Goal: Task Accomplishment & Management: Use online tool/utility

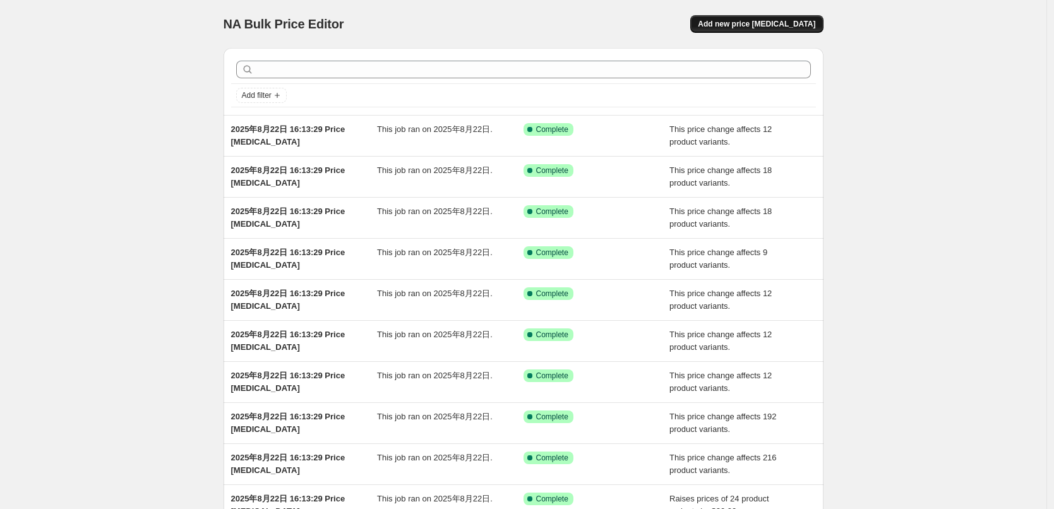
click at [783, 29] on button "Add new price change job" at bounding box center [756, 24] width 133 height 18
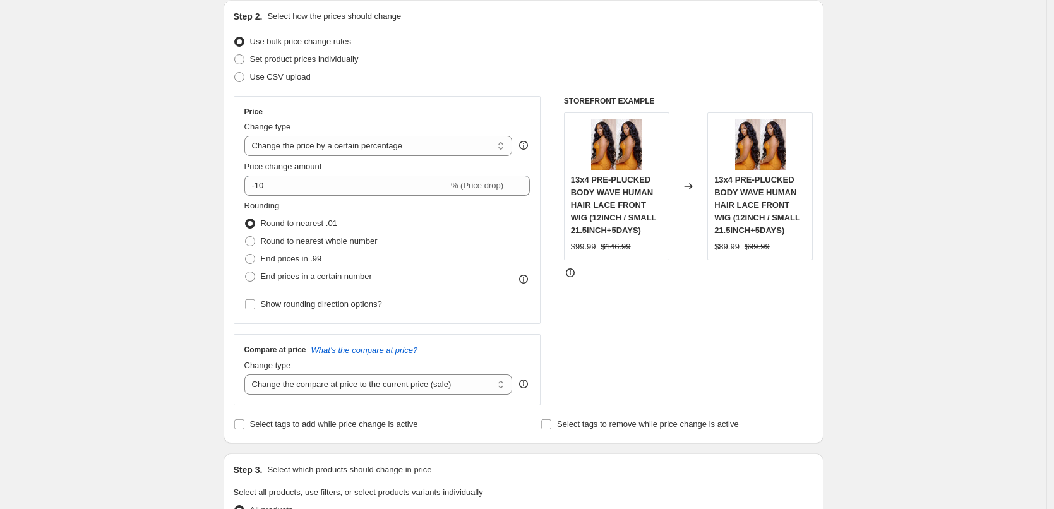
scroll to position [63, 0]
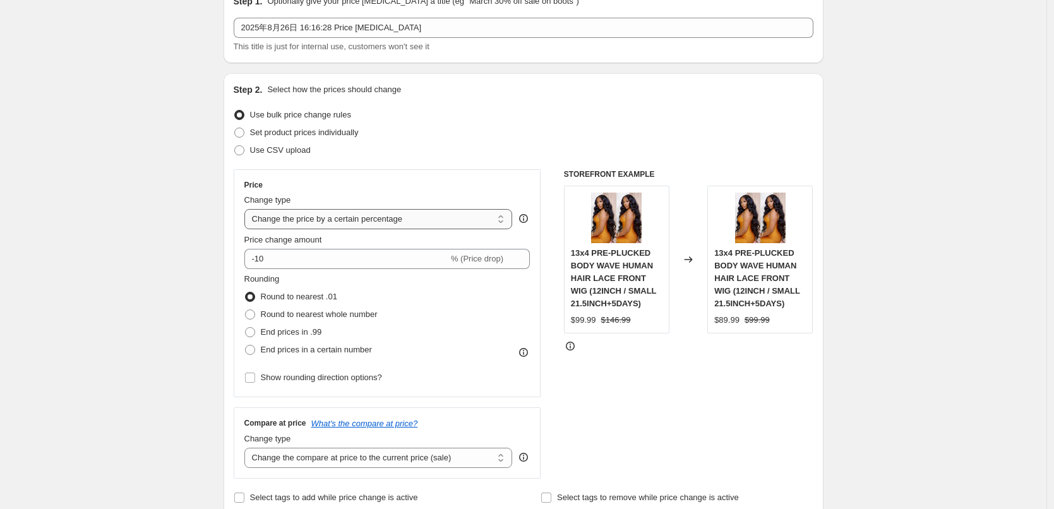
click at [273, 223] on select "Change the price to a certain amount Change the price by a certain amount Chang…" at bounding box center [378, 219] width 268 height 20
select select "by"
click at [247, 209] on select "Change the price to a certain amount Change the price by a certain amount Chang…" at bounding box center [378, 219] width 268 height 20
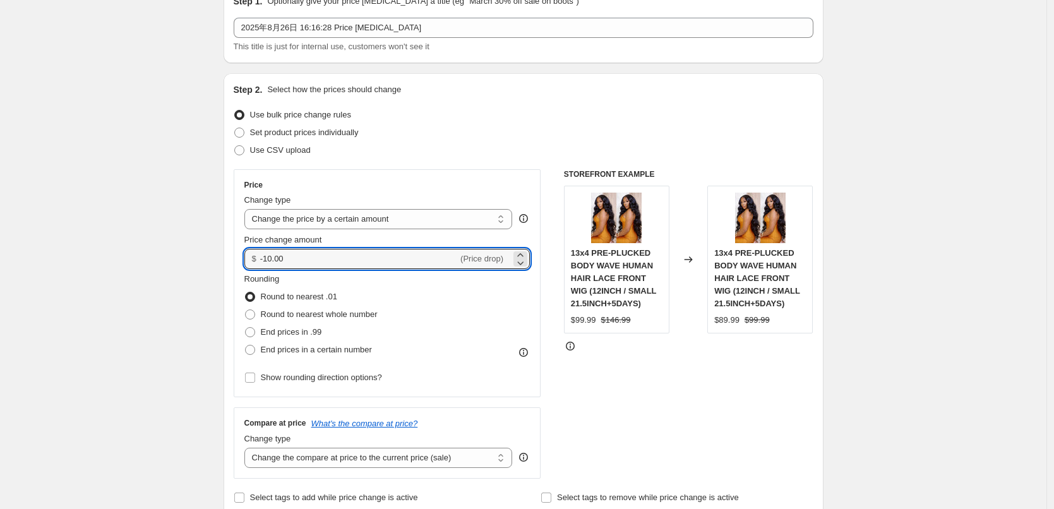
drag, startPoint x: 292, startPoint y: 261, endPoint x: 241, endPoint y: 263, distance: 51.2
click at [241, 263] on div "Price Change type Change the price to a certain amount Change the price by a ce…" at bounding box center [387, 283] width 307 height 228
type input "15.00"
click at [254, 334] on span at bounding box center [250, 332] width 10 height 10
click at [246, 328] on input "End prices in .99" at bounding box center [245, 327] width 1 height 1
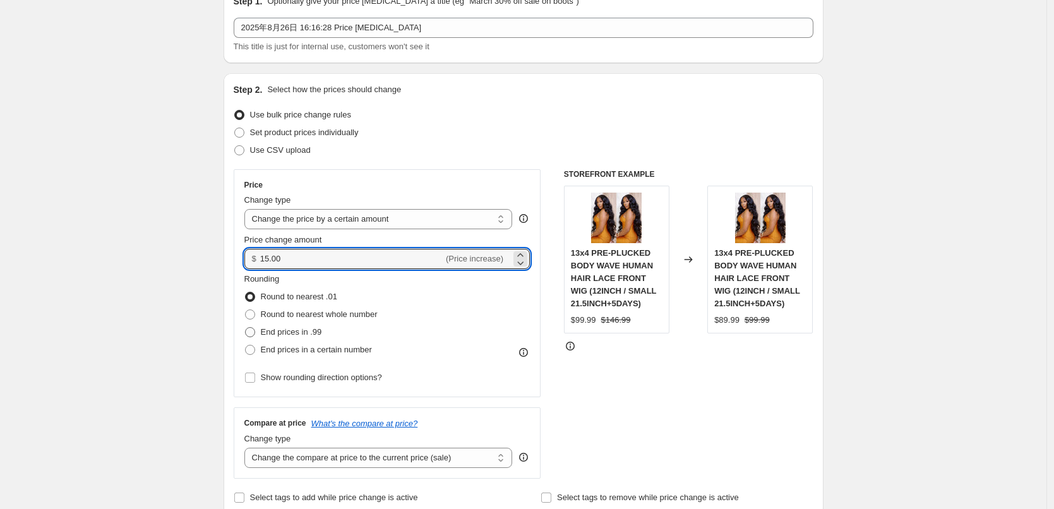
radio input "true"
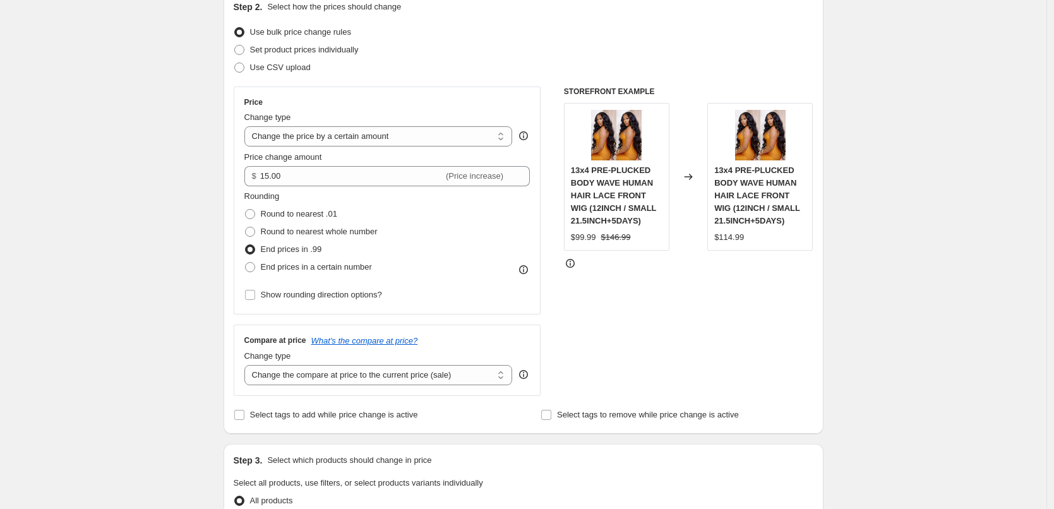
scroll to position [252, 0]
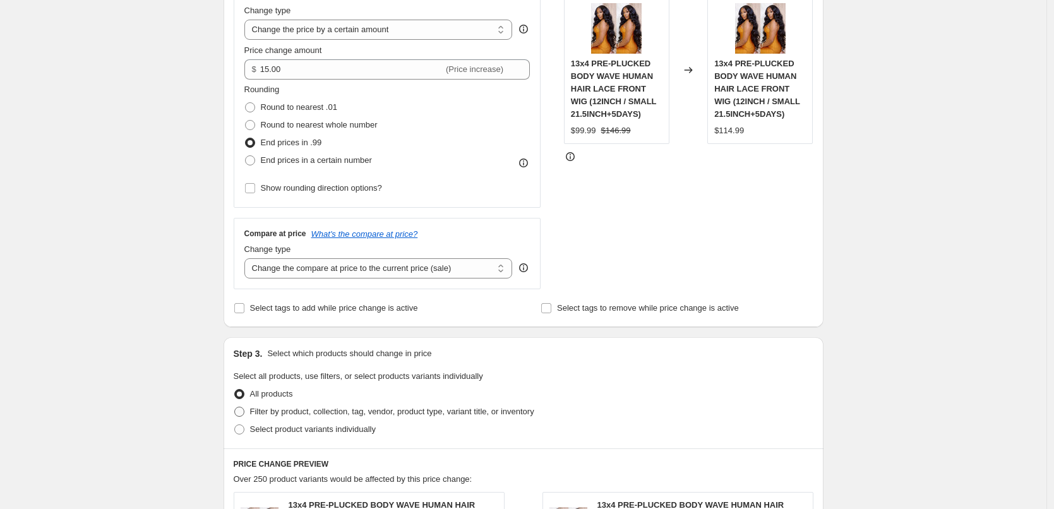
click at [249, 412] on label "Filter by product, collection, tag, vendor, product type, variant title, or inv…" at bounding box center [384, 412] width 300 height 18
click at [235, 407] on input "Filter by product, collection, tag, vendor, product type, variant title, or inv…" at bounding box center [234, 407] width 1 height 1
radio input "true"
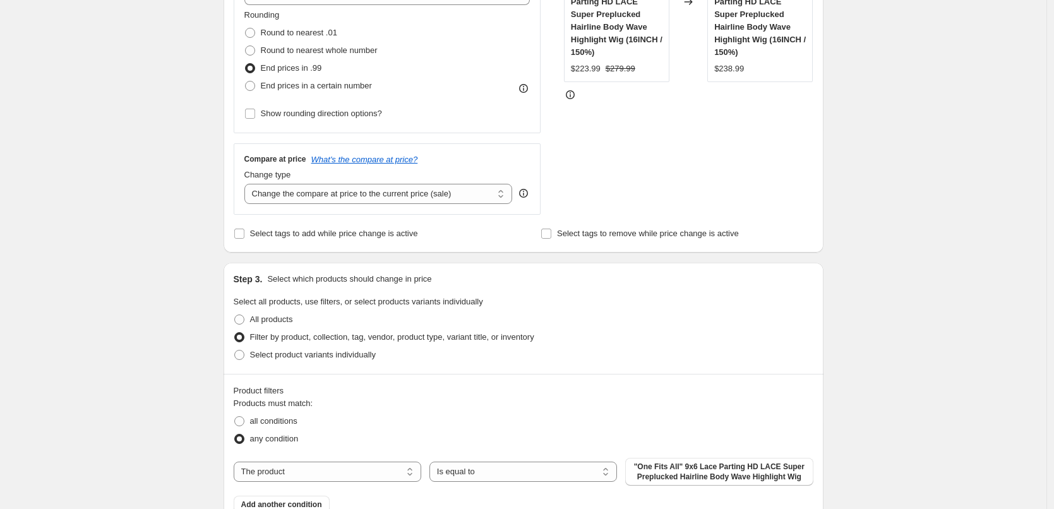
scroll to position [442, 0]
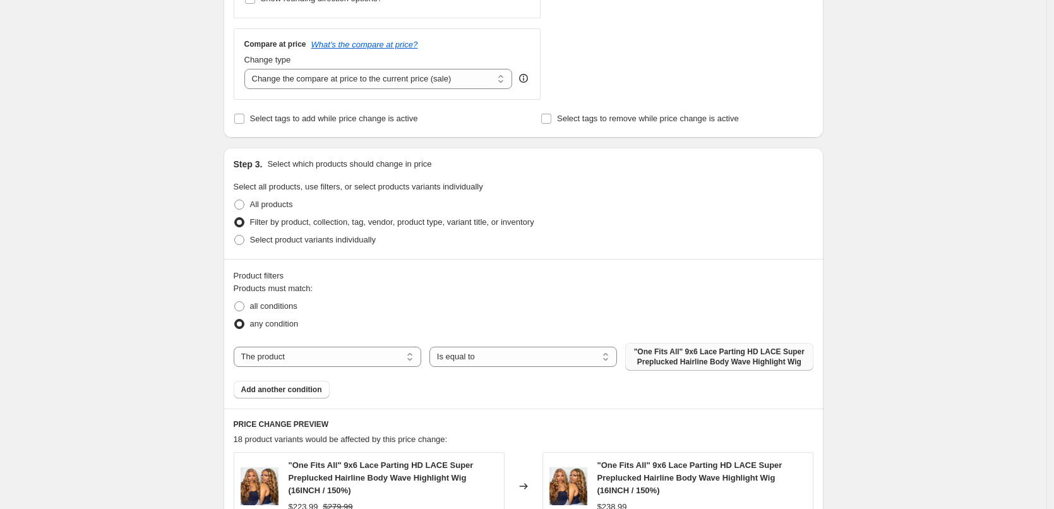
click at [695, 362] on span ""One Fits All" 9x6 Lace Parting HD LACE Super Preplucked Hairline Body Wave Hig…" at bounding box center [719, 357] width 172 height 20
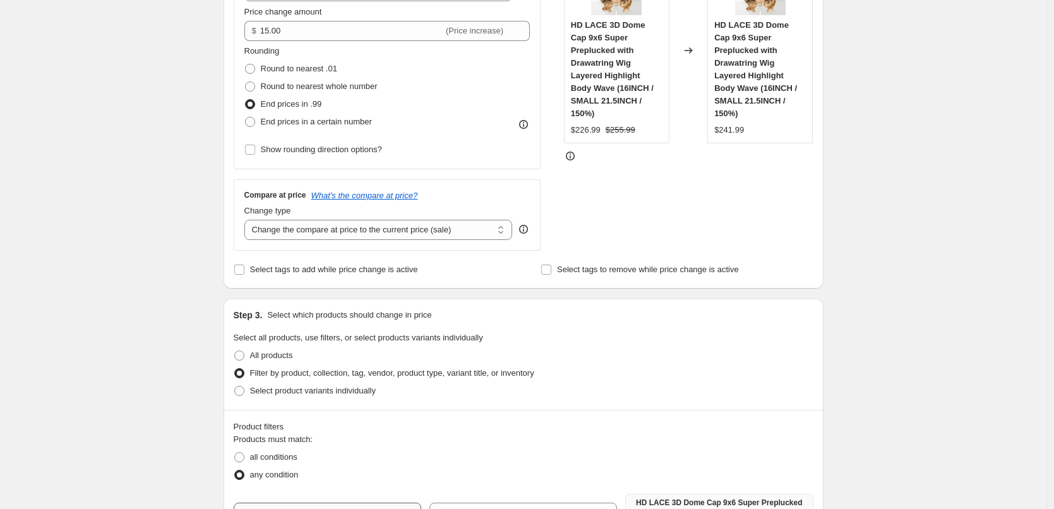
scroll to position [126, 0]
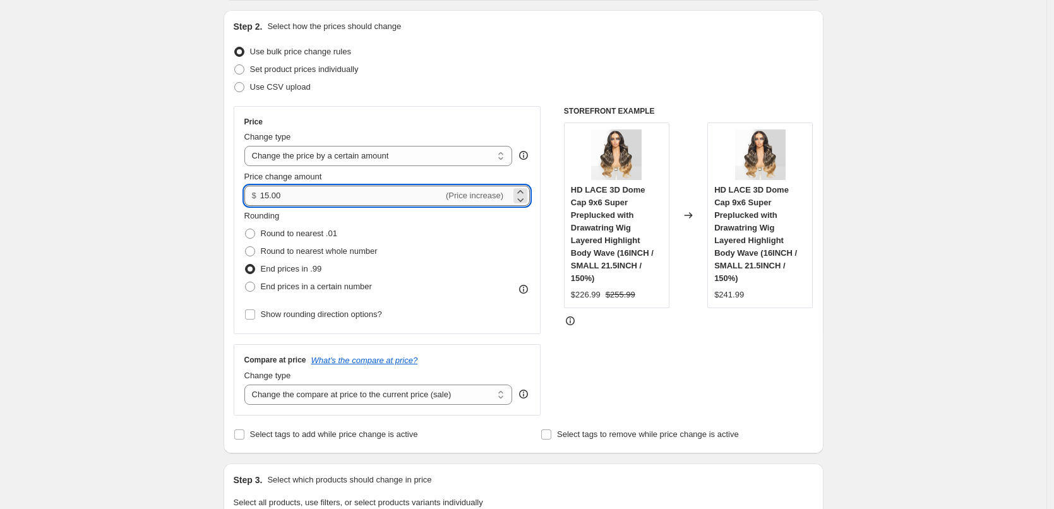
click at [270, 196] on input "15.00" at bounding box center [351, 196] width 183 height 20
type input "13.00"
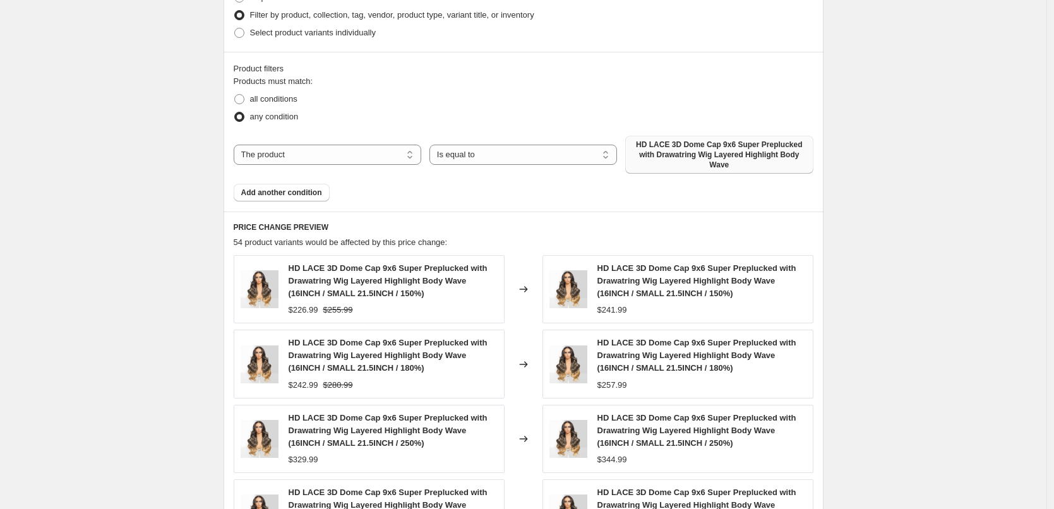
scroll to position [631, 0]
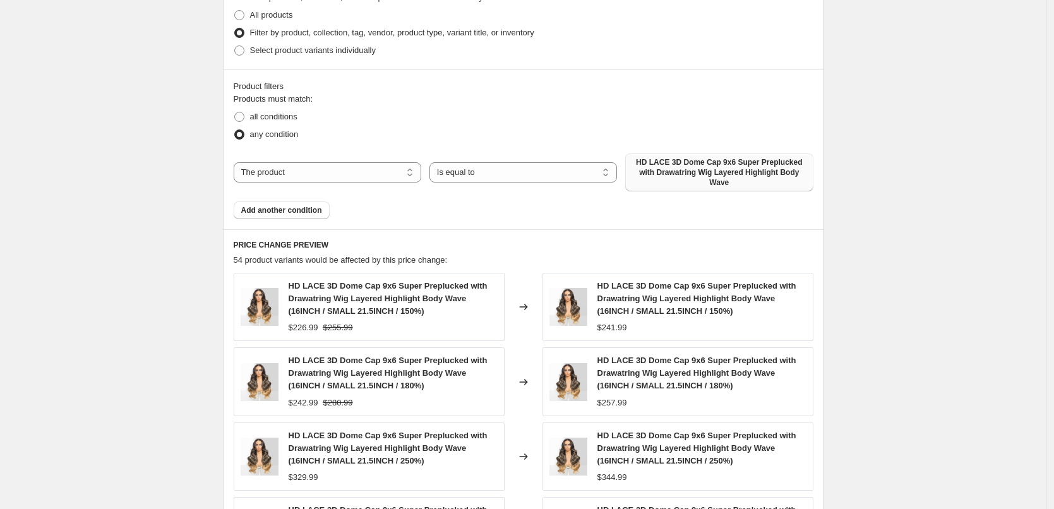
click at [465, 228] on div "Product filters Products must match: all conditions any condition The product T…" at bounding box center [523, 149] width 600 height 160
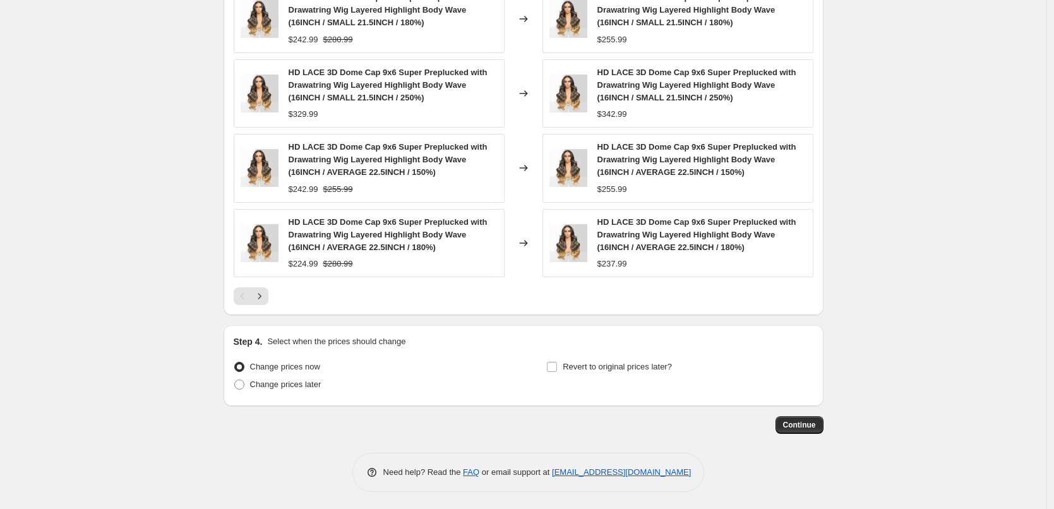
scroll to position [997, 0]
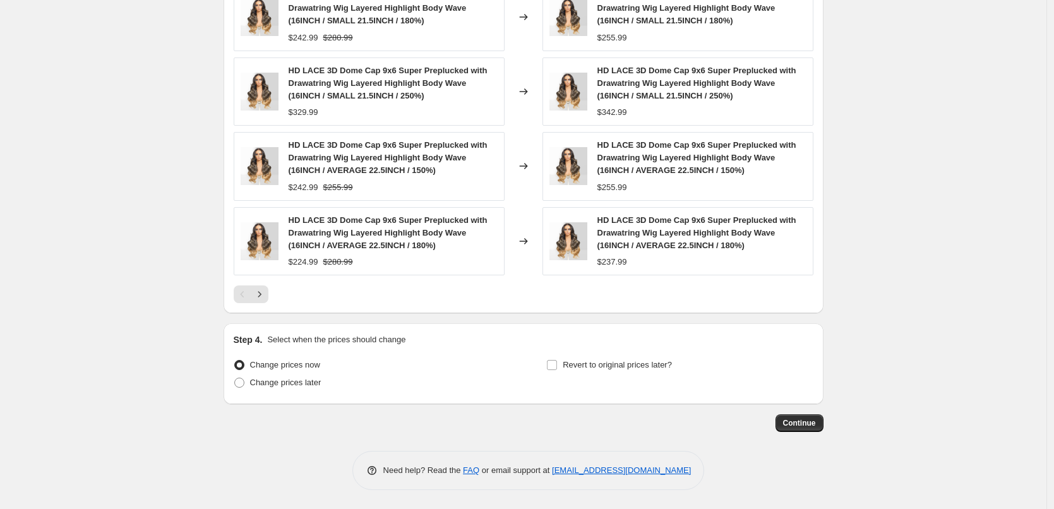
click at [812, 429] on button "Continue" at bounding box center [799, 423] width 48 height 18
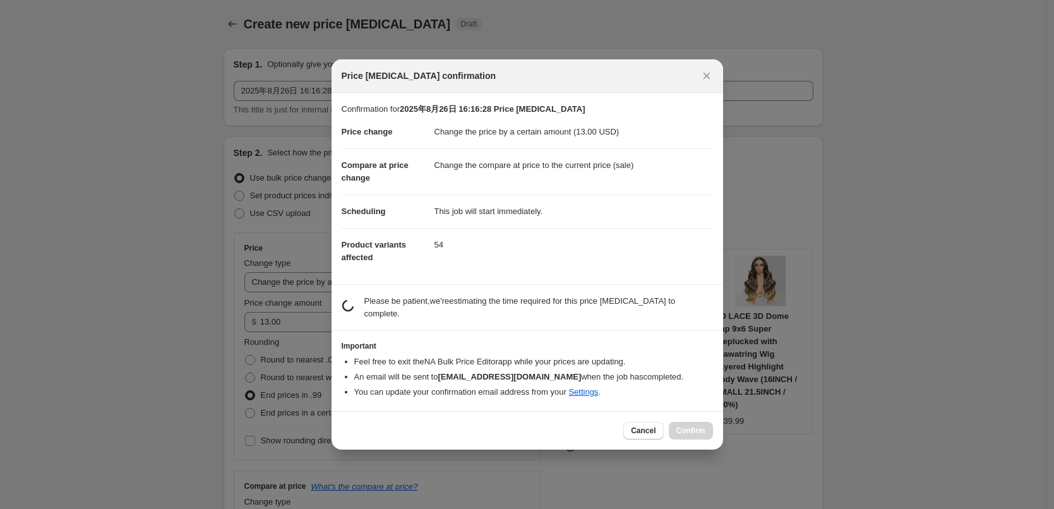
scroll to position [0, 0]
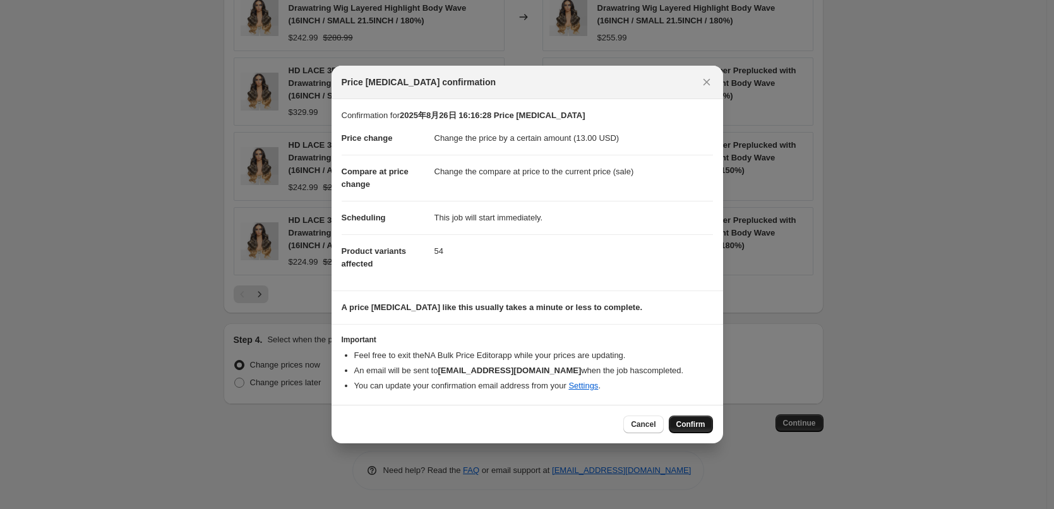
click at [686, 423] on span "Confirm" at bounding box center [690, 424] width 29 height 10
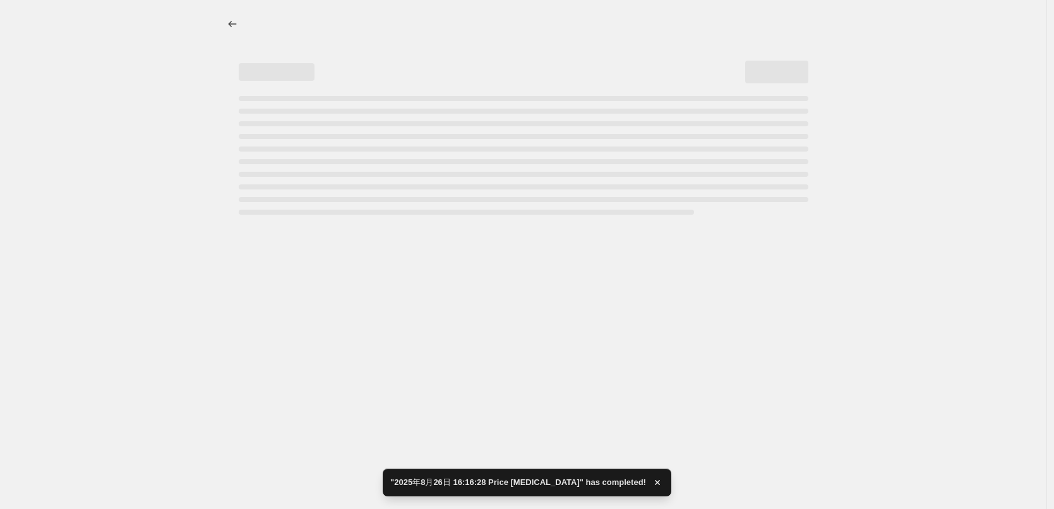
select select "by"
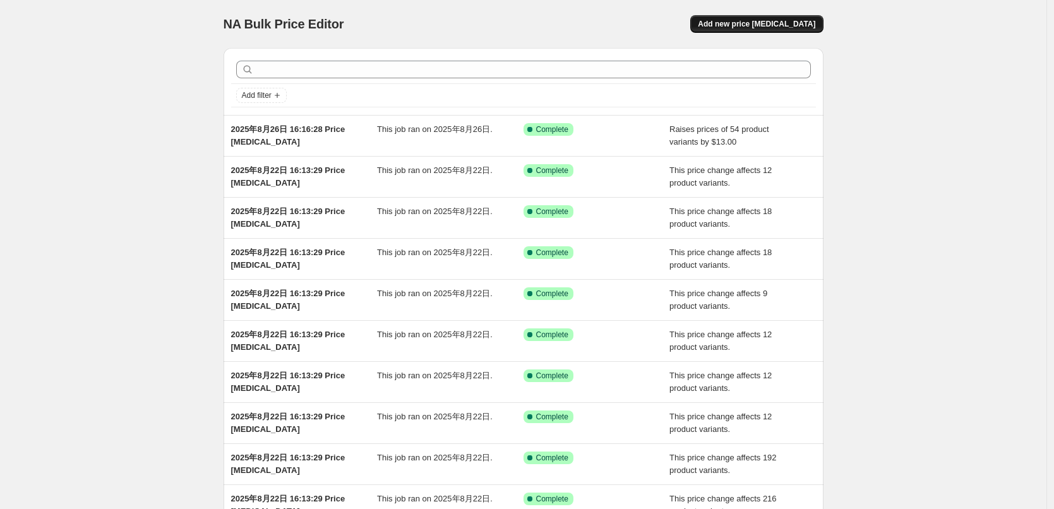
click at [783, 27] on span "Add new price change job" at bounding box center [756, 24] width 117 height 10
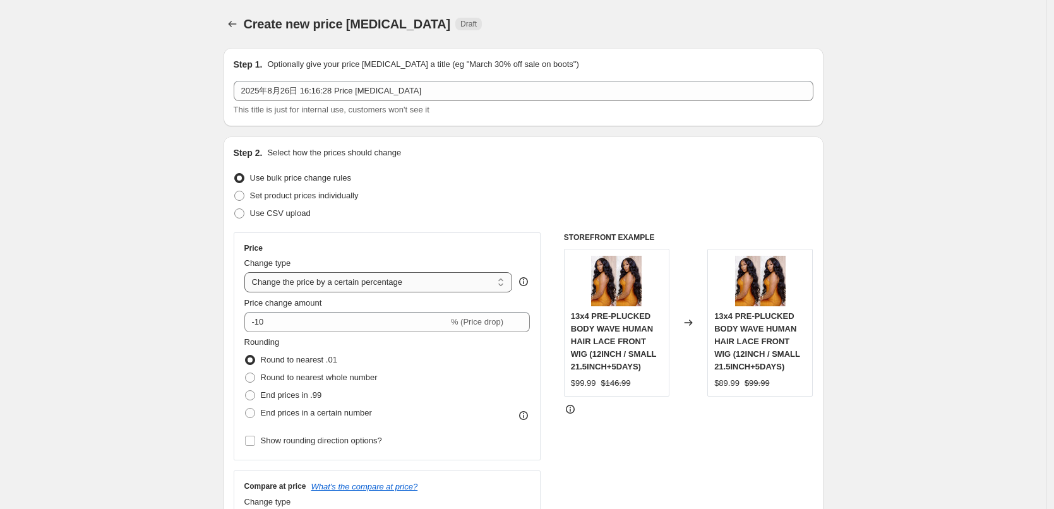
click at [290, 284] on select "Change the price to a certain amount Change the price by a certain amount Chang…" at bounding box center [378, 282] width 268 height 20
select select "no_change"
click at [247, 272] on select "Change the price to a certain amount Change the price by a certain amount Chang…" at bounding box center [378, 282] width 268 height 20
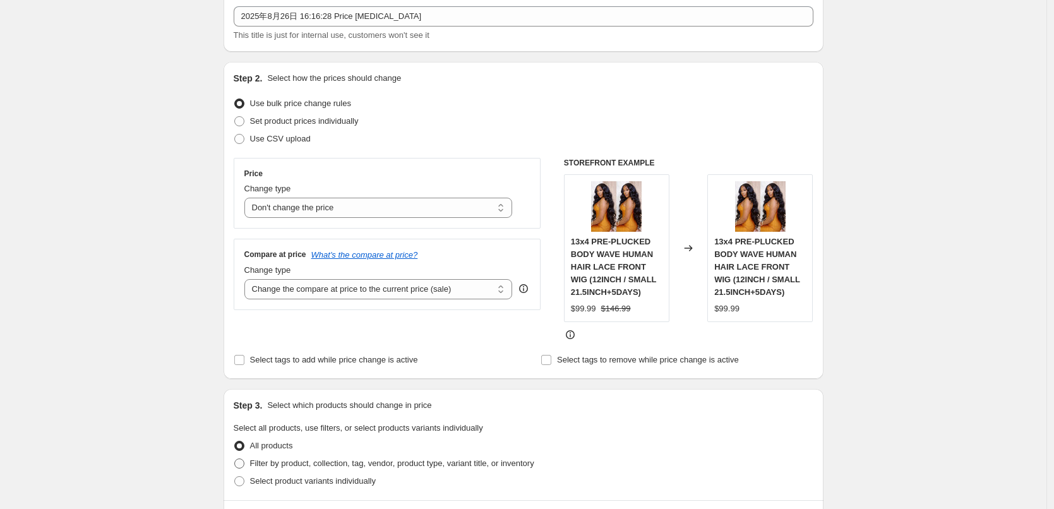
scroll to position [189, 0]
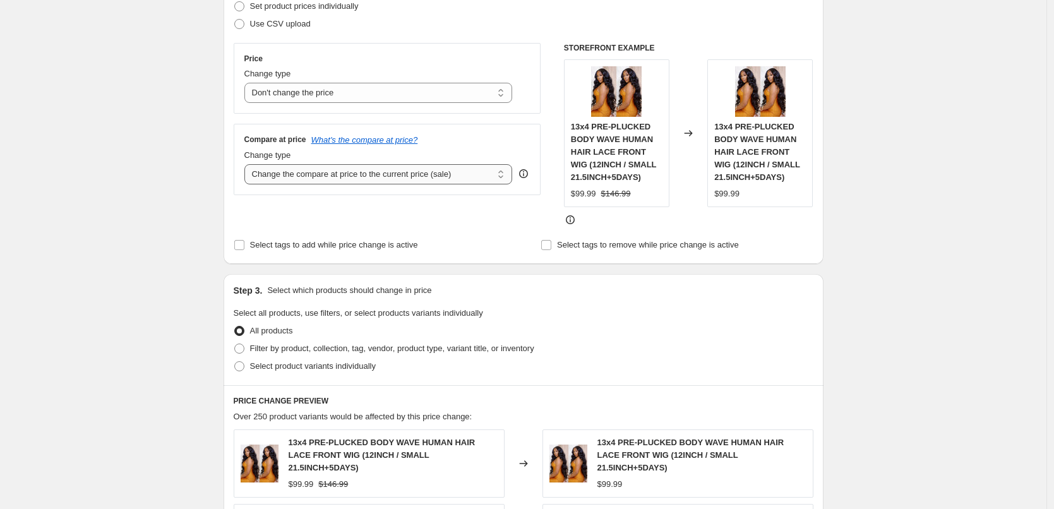
drag, startPoint x: 295, startPoint y: 171, endPoint x: 297, endPoint y: 184, distance: 13.4
click at [295, 171] on select "Change the compare at price to the current price (sale) Change the compare at p…" at bounding box center [378, 174] width 268 height 20
select select "pp"
click at [247, 164] on select "Change the compare at price to the current price (sale) Change the compare at p…" at bounding box center [378, 174] width 268 height 20
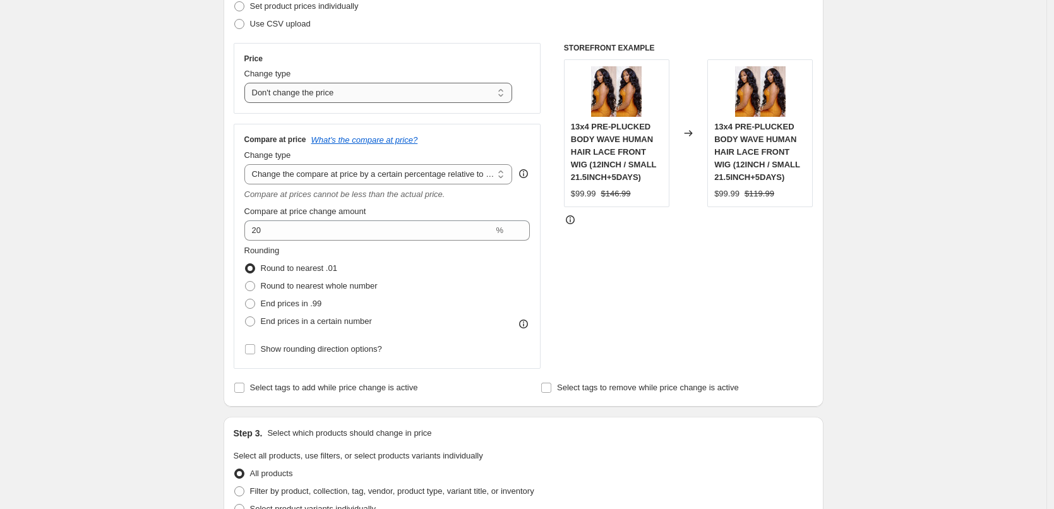
click at [268, 98] on select "Change the price to a certain amount Change the price by a certain amount Chang…" at bounding box center [378, 93] width 268 height 20
click at [213, 120] on div "Create new price change job. This page is ready Create new price change job Dra…" at bounding box center [523, 479] width 630 height 1336
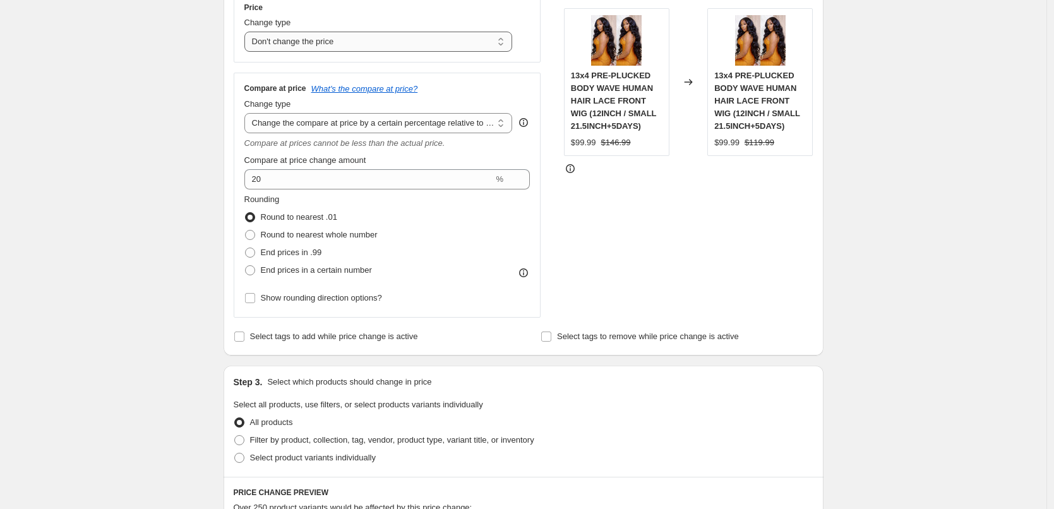
scroll to position [252, 0]
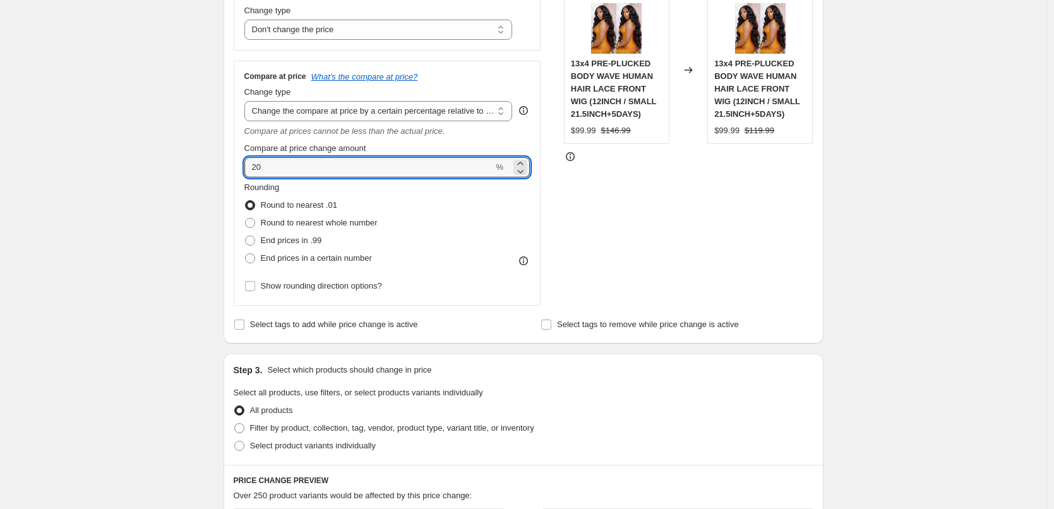
drag, startPoint x: 275, startPoint y: 165, endPoint x: 240, endPoint y: 165, distance: 34.7
click at [240, 165] on div "Compare at price What's the compare at price? Change type Change the compare at…" at bounding box center [387, 183] width 307 height 245
type input "25"
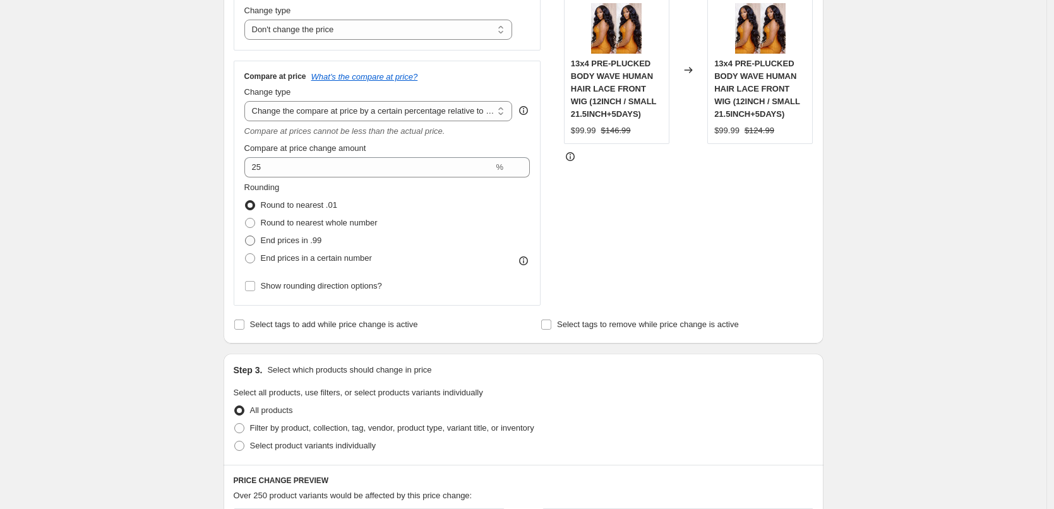
click at [255, 239] on span at bounding box center [250, 240] width 10 height 10
click at [246, 236] on input "End prices in .99" at bounding box center [245, 235] width 1 height 1
radio input "true"
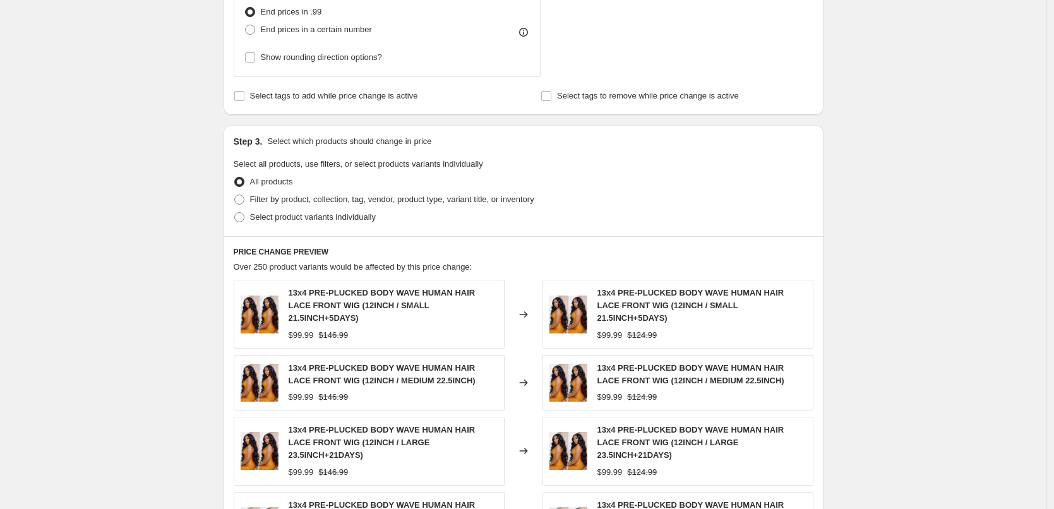
scroll to position [505, 0]
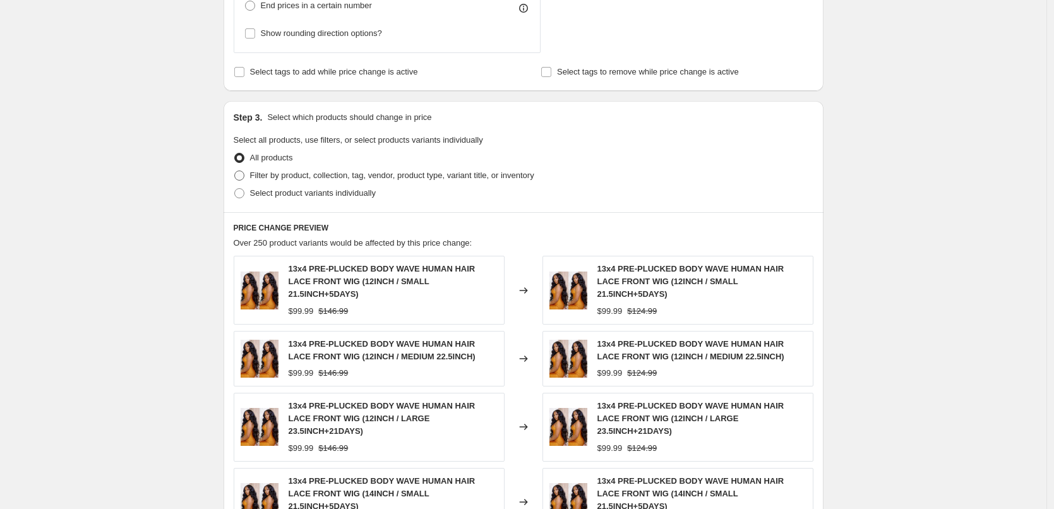
click at [271, 173] on span "Filter by product, collection, tag, vendor, product type, variant title, or inv…" at bounding box center [392, 174] width 284 height 9
click at [235, 171] on input "Filter by product, collection, tag, vendor, product type, variant title, or inv…" at bounding box center [234, 170] width 1 height 1
radio input "true"
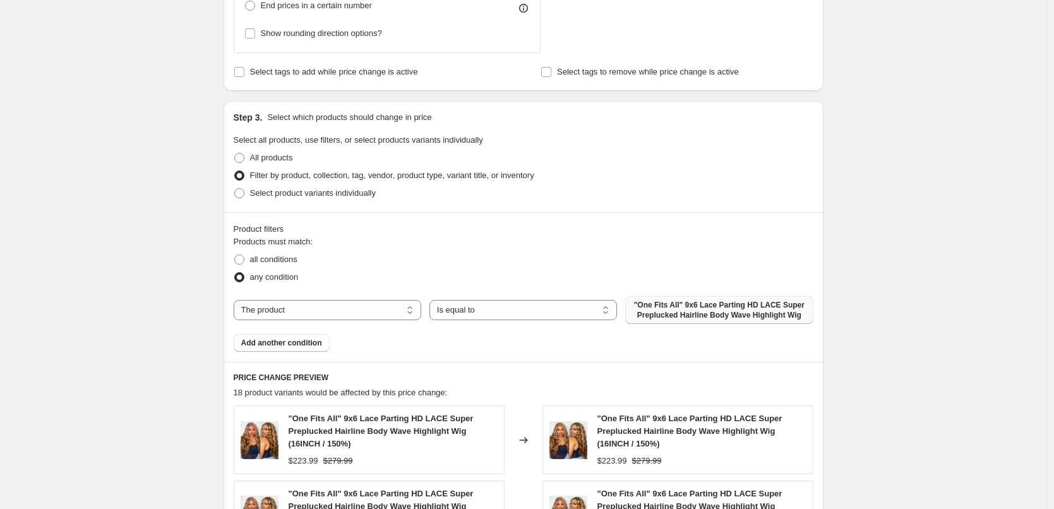
click at [692, 310] on span ""One Fits All" 9x6 Lace Parting HD LACE Super Preplucked Hairline Body Wave Hig…" at bounding box center [719, 310] width 172 height 20
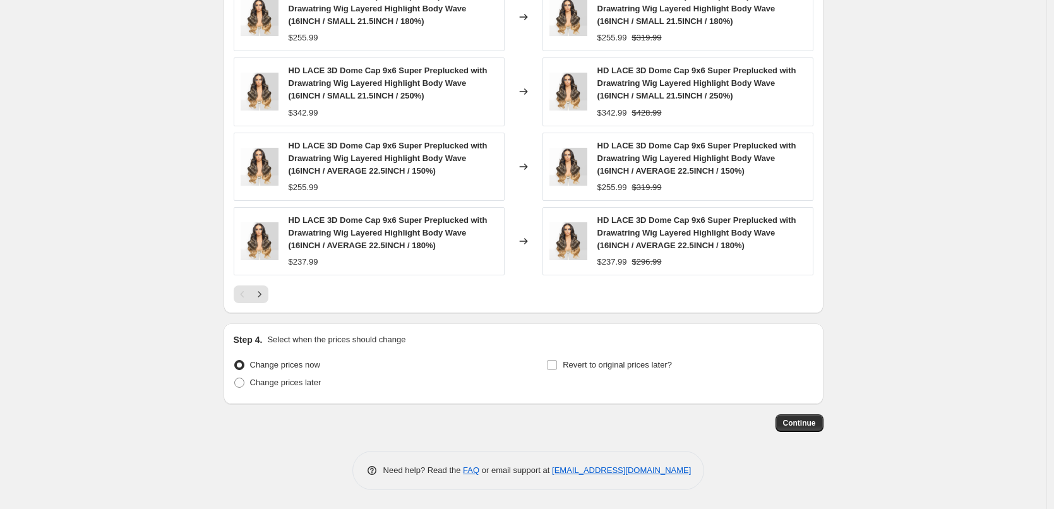
scroll to position [1013, 0]
click at [790, 426] on span "Continue" at bounding box center [799, 423] width 33 height 10
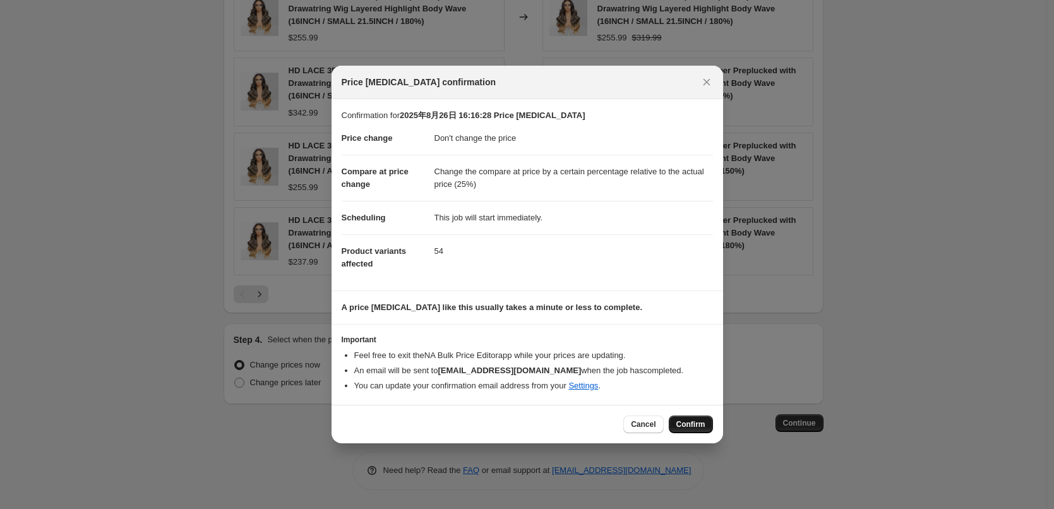
click at [685, 427] on span "Confirm" at bounding box center [690, 424] width 29 height 10
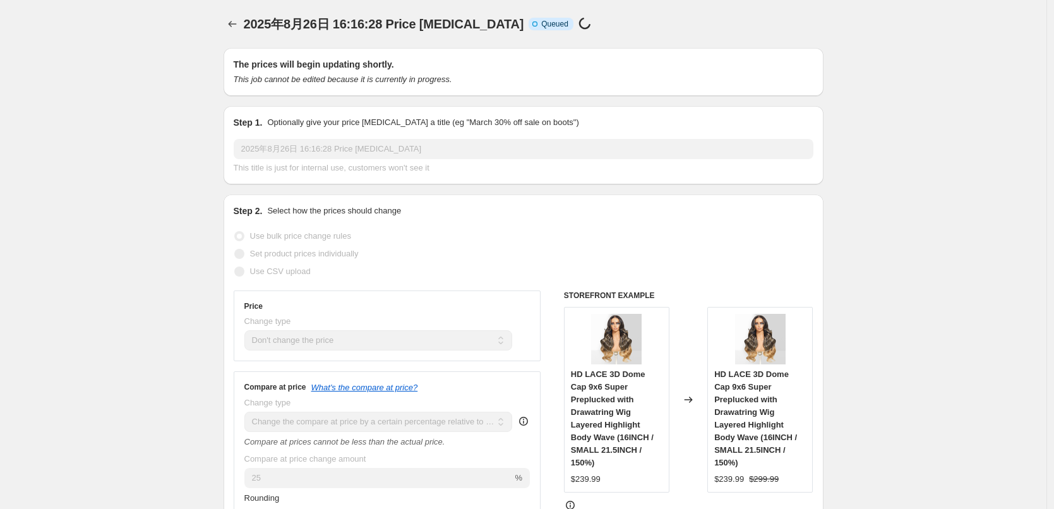
scroll to position [1013, 0]
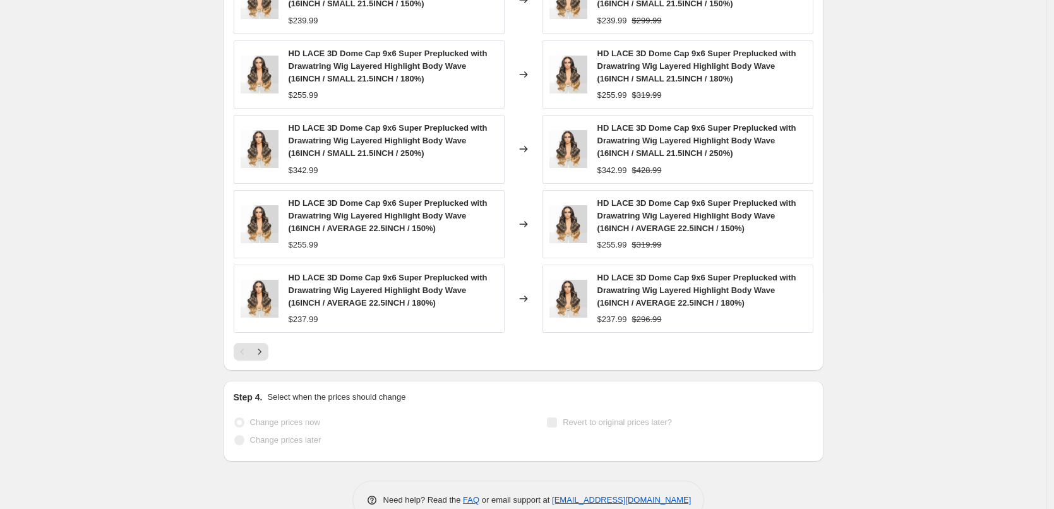
select select "no_change"
select select "pp"
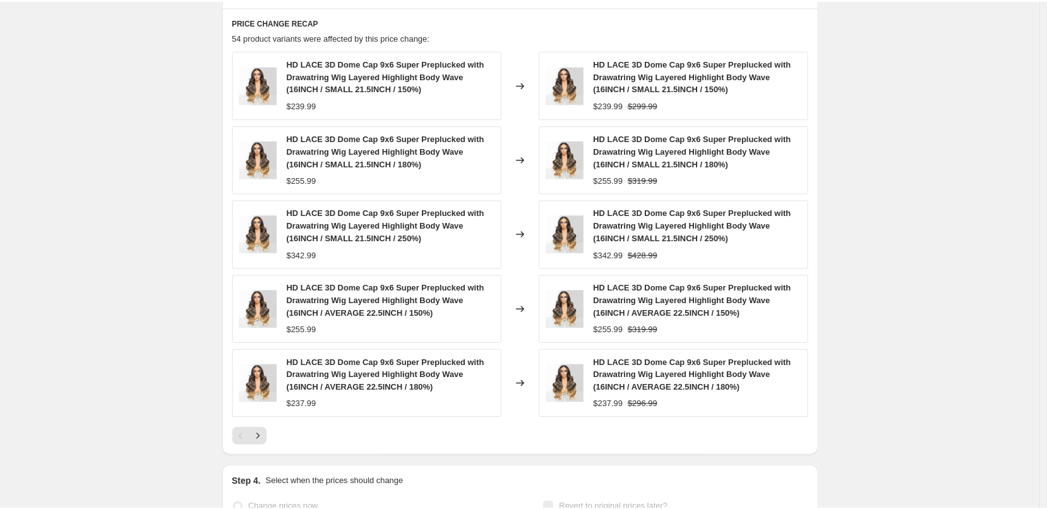
scroll to position [0, 0]
